Goal: Transaction & Acquisition: Book appointment/travel/reservation

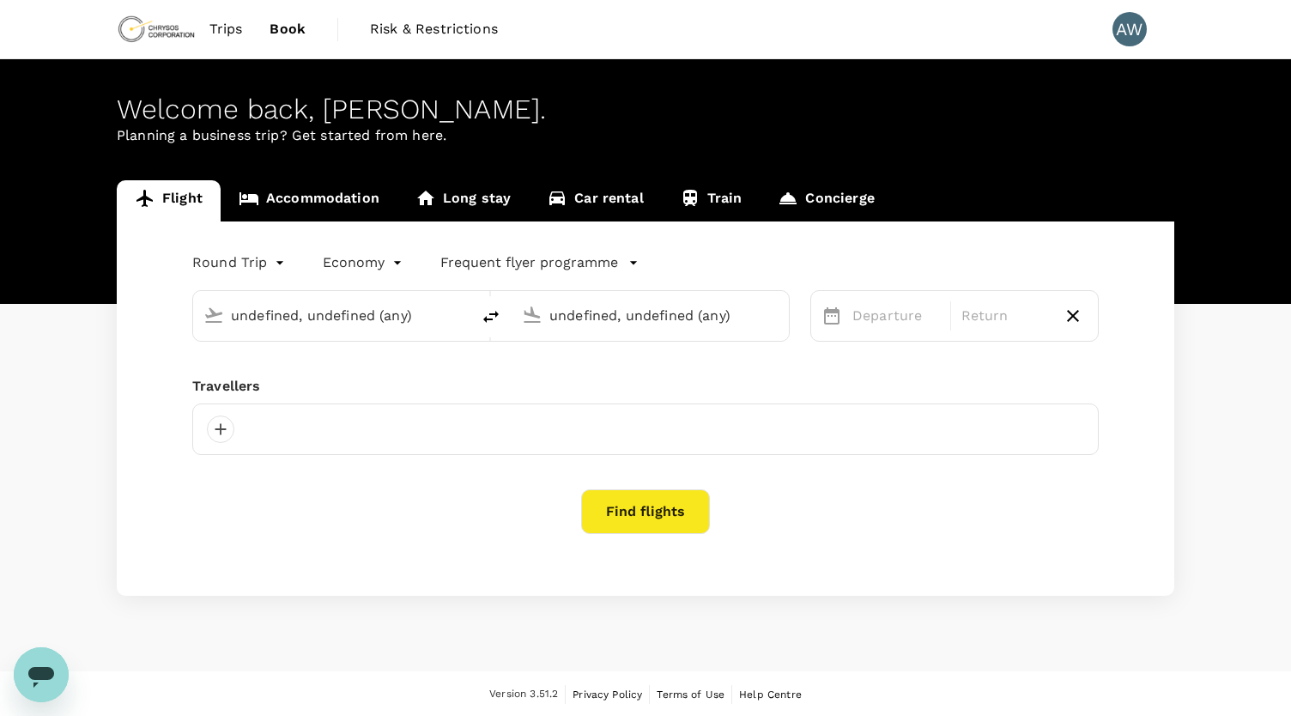
type input "[GEOGRAPHIC_DATA], [GEOGRAPHIC_DATA] (any)"
type input "[GEOGRAPHIC_DATA] ([PERSON_NAME])"
type input "[GEOGRAPHIC_DATA], [GEOGRAPHIC_DATA] (any)"
type input "[GEOGRAPHIC_DATA] ([PERSON_NAME])"
type input "[GEOGRAPHIC_DATA], [GEOGRAPHIC_DATA] (any)"
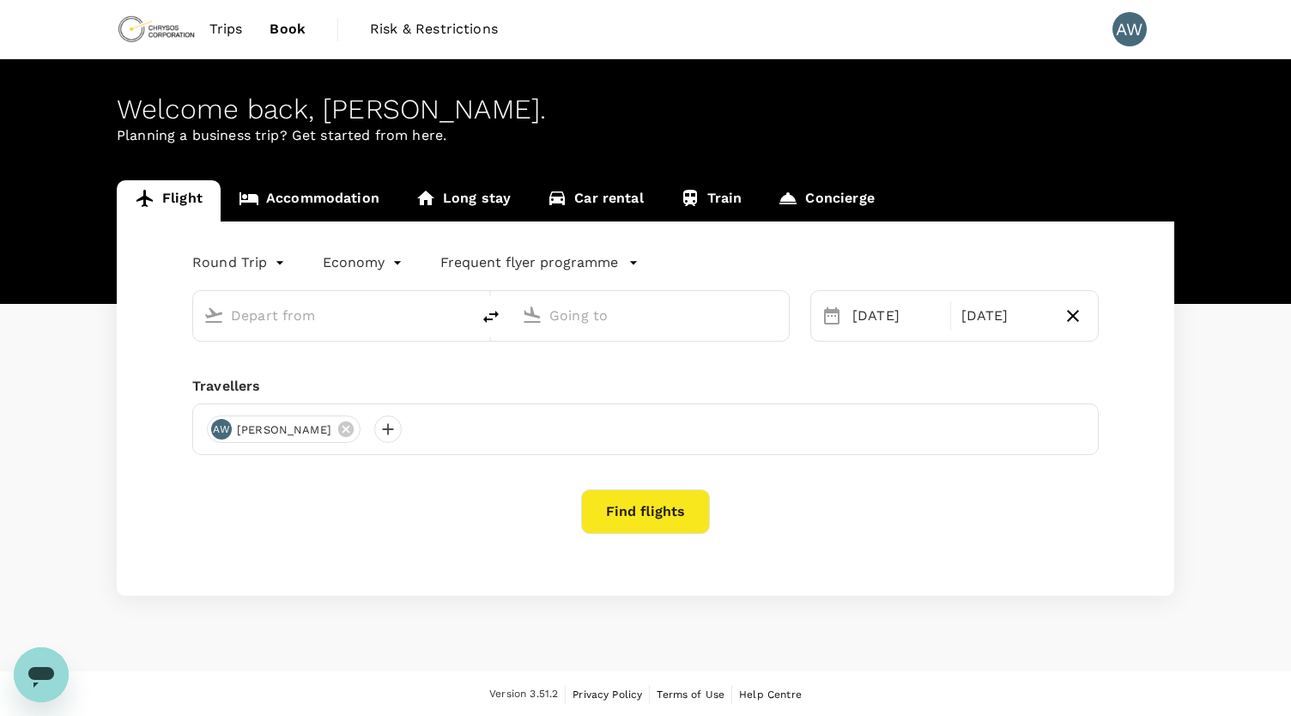
type input "[GEOGRAPHIC_DATA] ([PERSON_NAME])"
